Goal: Information Seeking & Learning: Learn about a topic

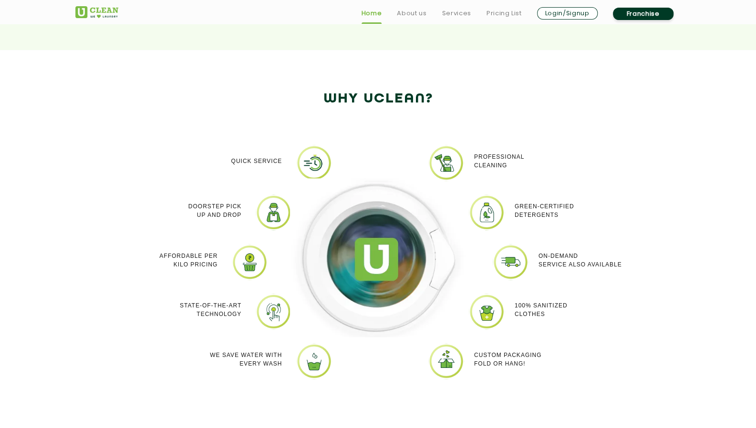
scroll to position [763, 0]
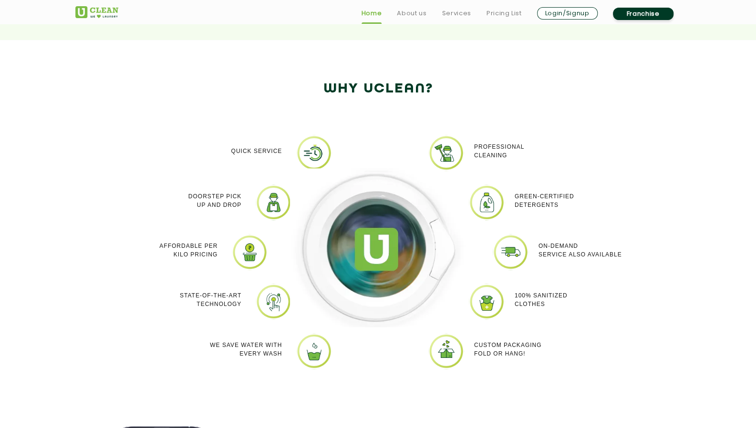
drag, startPoint x: 517, startPoint y: 352, endPoint x: 228, endPoint y: 143, distance: 356.3
click at [228, 143] on div "Quick Service Doorstep Pick up and Drop Affordable per kilo pricing State-of-th…" at bounding box center [378, 259] width 620 height 277
click at [231, 151] on p "Quick Service" at bounding box center [256, 151] width 51 height 9
click at [253, 164] on div "Quick Service" at bounding box center [221, 151] width 124 height 32
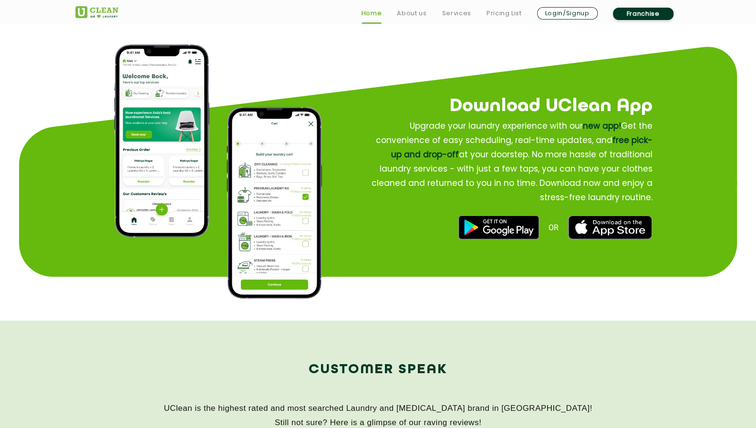
scroll to position [1288, 0]
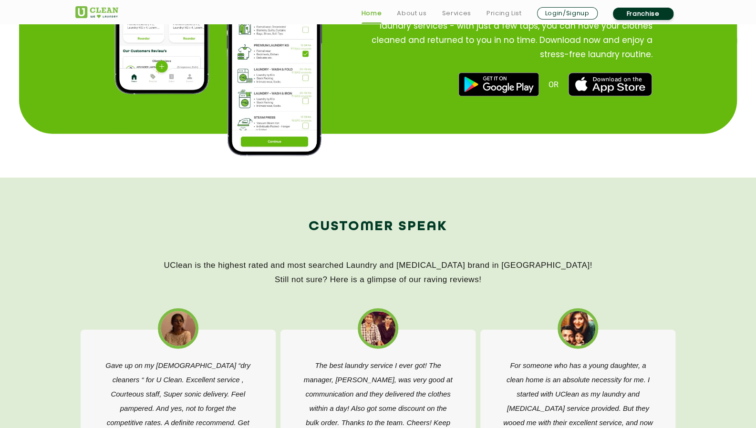
drag, startPoint x: 255, startPoint y: 260, endPoint x: 489, endPoint y: 282, distance: 234.8
click at [489, 282] on p "UClean is the highest rated and most searched Laundry and [MEDICAL_DATA] brand …" at bounding box center [378, 273] width 606 height 29
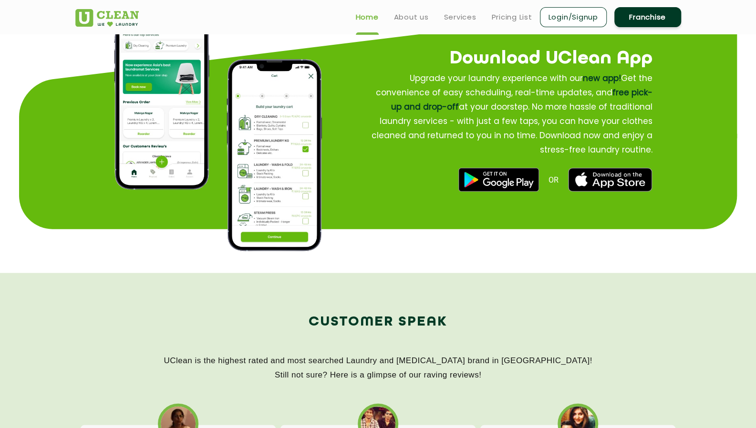
scroll to position [716, 0]
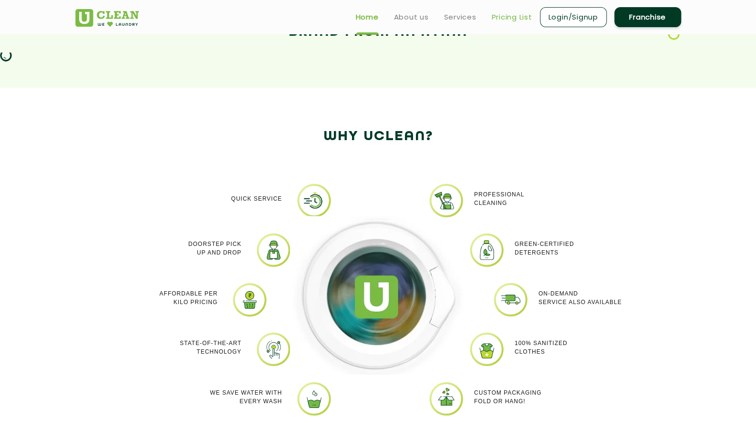
click at [500, 16] on link "Pricing List" at bounding box center [512, 16] width 41 height 11
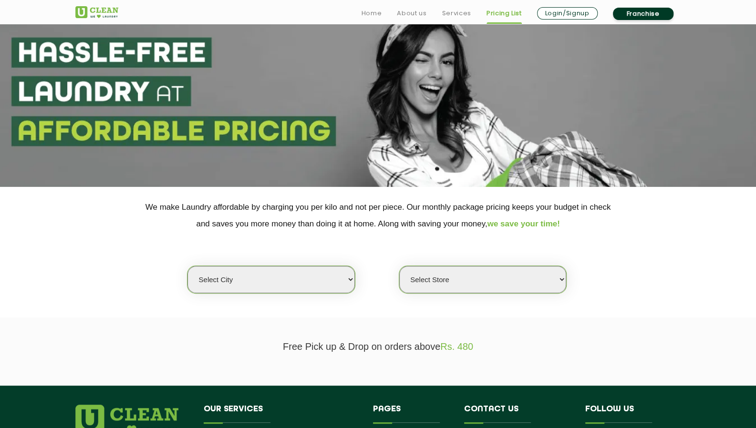
scroll to position [48, 0]
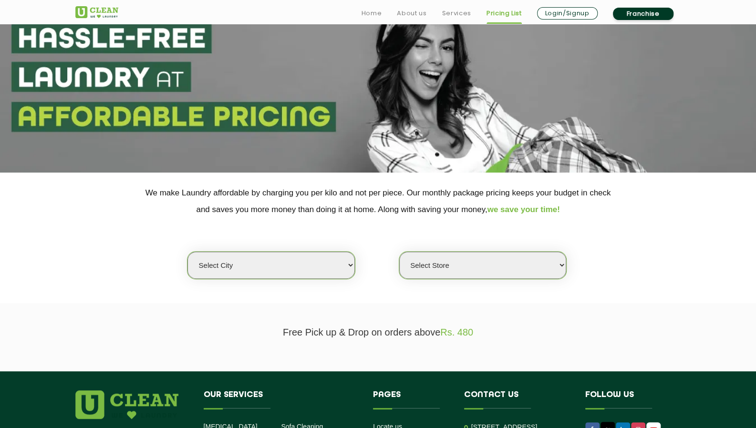
click at [284, 273] on select "Select city [GEOGRAPHIC_DATA] [GEOGRAPHIC_DATA] [GEOGRAPHIC_DATA] [GEOGRAPHIC_D…" at bounding box center [270, 265] width 167 height 27
select select "2"
click at [187, 252] on select "Select city [GEOGRAPHIC_DATA] [GEOGRAPHIC_DATA] [GEOGRAPHIC_DATA] [GEOGRAPHIC_D…" at bounding box center [270, 265] width 167 height 27
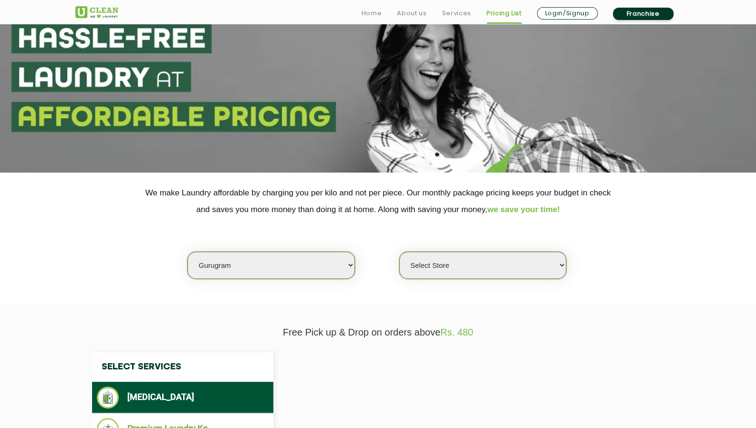
click at [437, 259] on select "Select Store" at bounding box center [482, 265] width 167 height 27
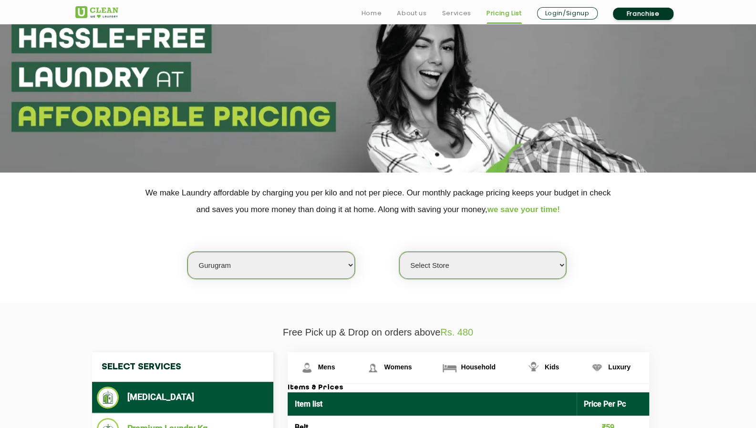
click at [371, 273] on div "Select city [GEOGRAPHIC_DATA] [GEOGRAPHIC_DATA] [GEOGRAPHIC_DATA] [GEOGRAPHIC_D…" at bounding box center [378, 249] width 620 height 62
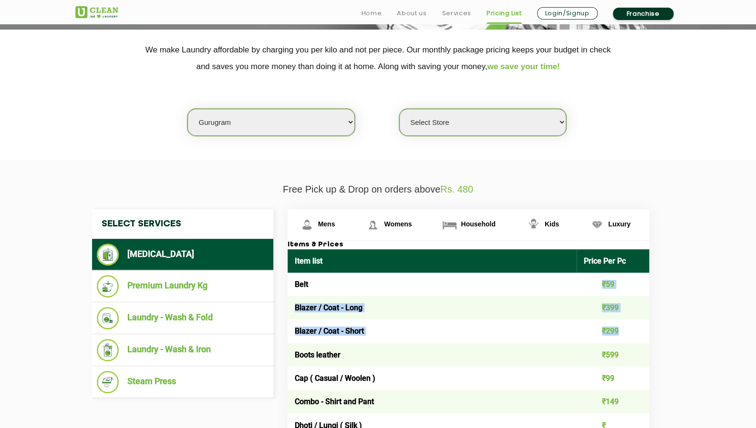
drag, startPoint x: 600, startPoint y: 284, endPoint x: 648, endPoint y: 333, distance: 68.8
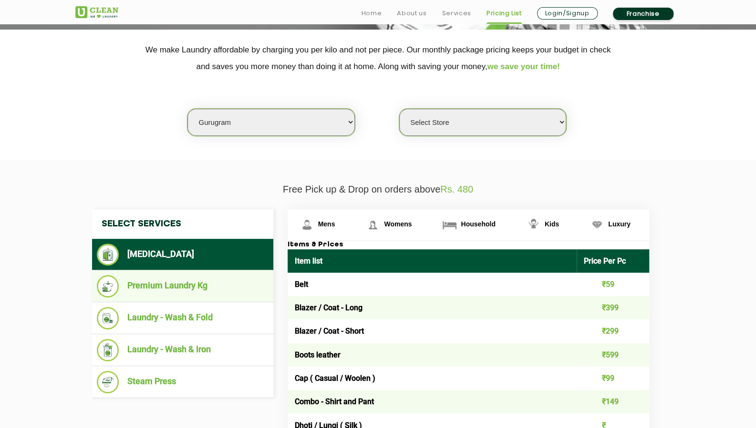
click at [200, 284] on li "Premium Laundry Kg" at bounding box center [183, 286] width 172 height 22
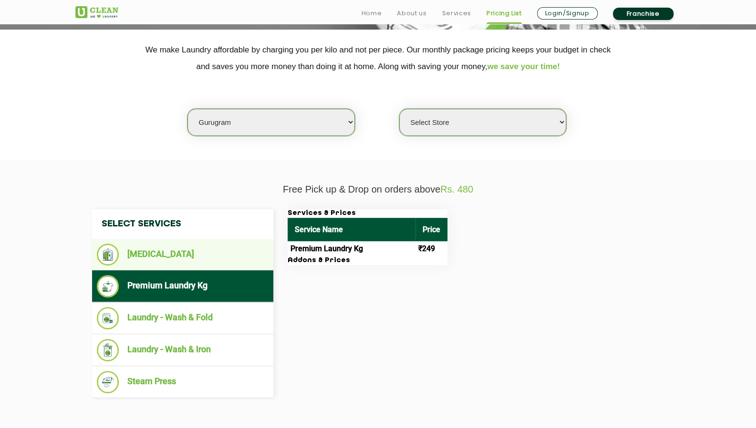
click at [158, 261] on li "[MEDICAL_DATA]" at bounding box center [183, 255] width 172 height 22
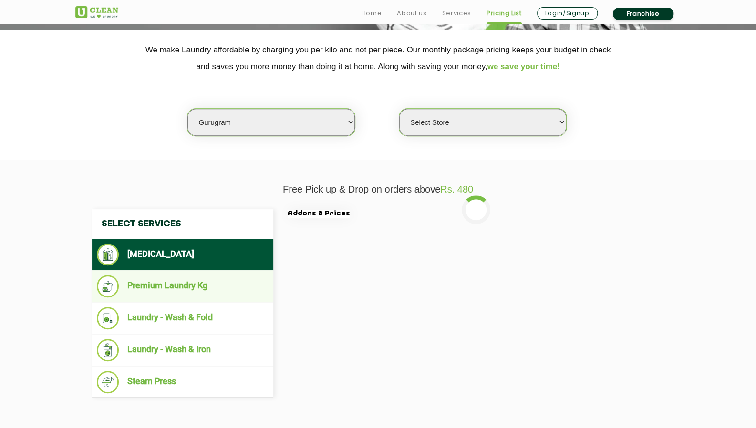
click at [175, 284] on li "Premium Laundry Kg" at bounding box center [183, 286] width 172 height 22
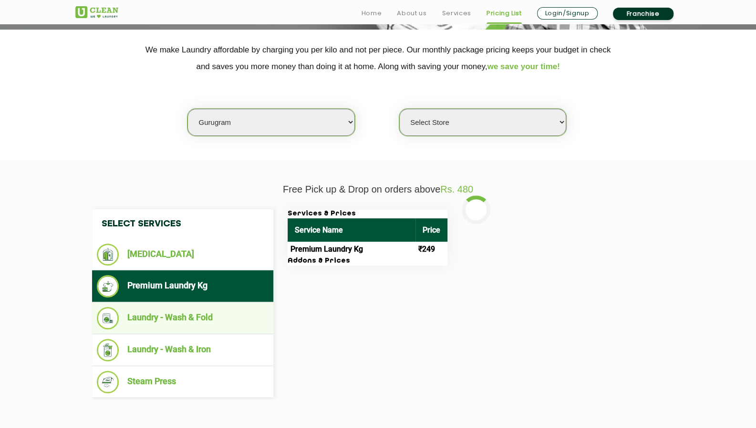
click at [193, 316] on li "Laundry - Wash & Fold" at bounding box center [183, 318] width 172 height 22
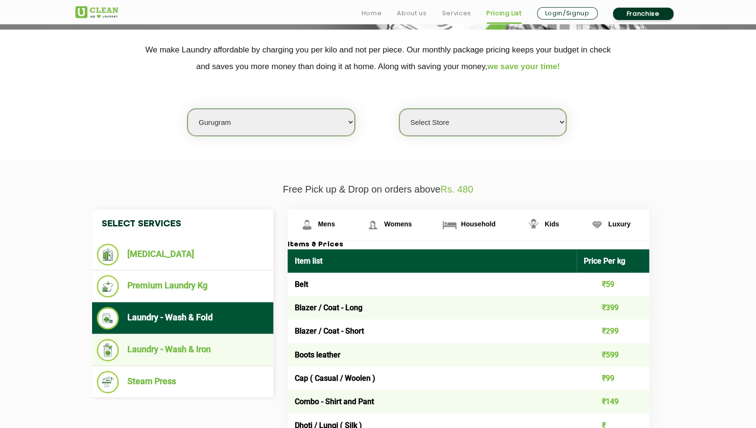
click at [201, 346] on li "Laundry - Wash & Iron" at bounding box center [183, 350] width 172 height 22
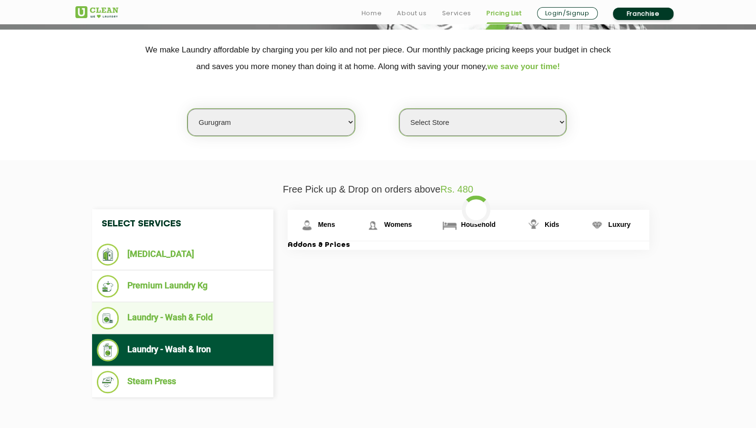
click at [188, 307] on li "Laundry - Wash & Fold" at bounding box center [183, 318] width 172 height 22
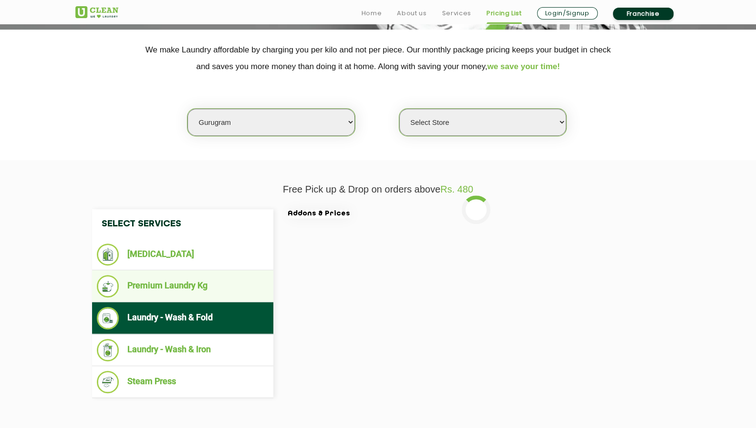
click at [187, 276] on li "Premium Laundry Kg" at bounding box center [183, 286] width 172 height 22
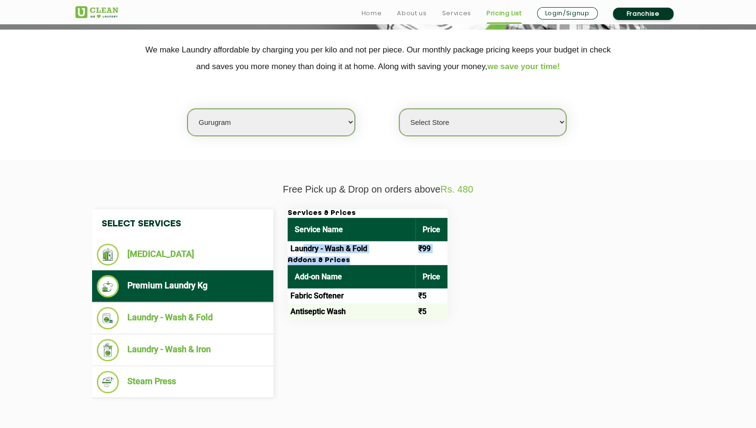
drag, startPoint x: 302, startPoint y: 246, endPoint x: 382, endPoint y: 259, distance: 81.3
click at [382, 259] on div "Services & Prices Service Name Price Laundry - Wash & Fold ₹99 Addons & Prices …" at bounding box center [368, 264] width 160 height 110
click at [403, 257] on h3 "Addons & Prices" at bounding box center [368, 261] width 160 height 9
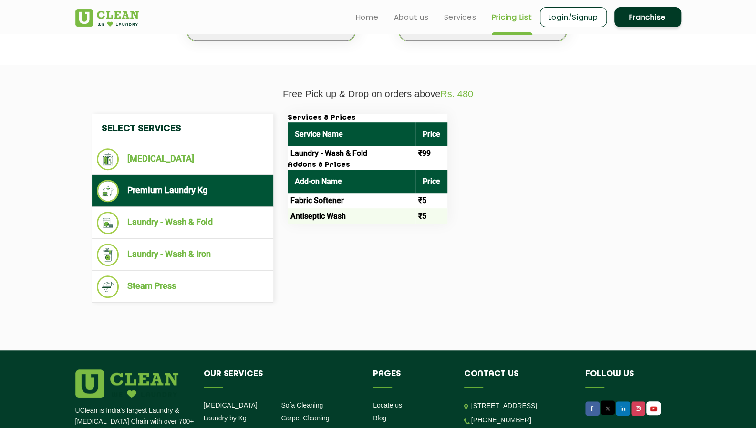
scroll to position [115, 0]
